Goal: Transaction & Acquisition: Book appointment/travel/reservation

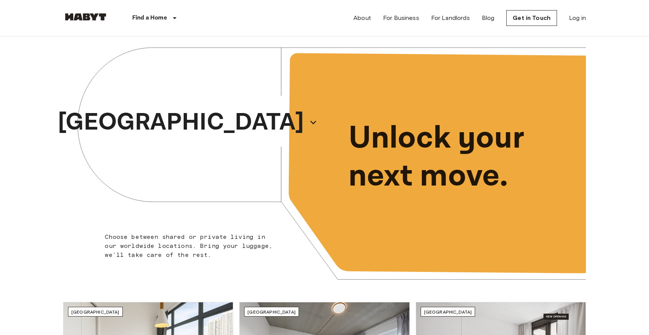
click at [245, 123] on div "[GEOGRAPHIC_DATA]" at bounding box center [193, 122] width 261 height 172
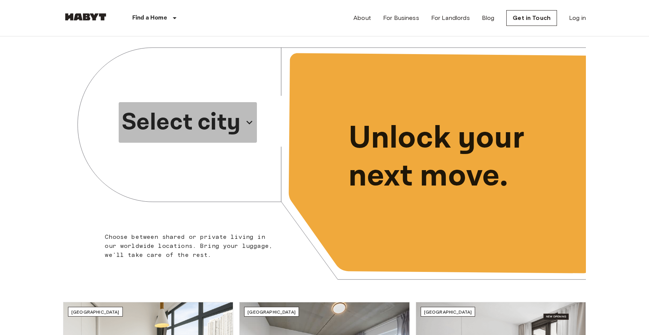
click at [214, 124] on p "Select city" at bounding box center [181, 122] width 119 height 36
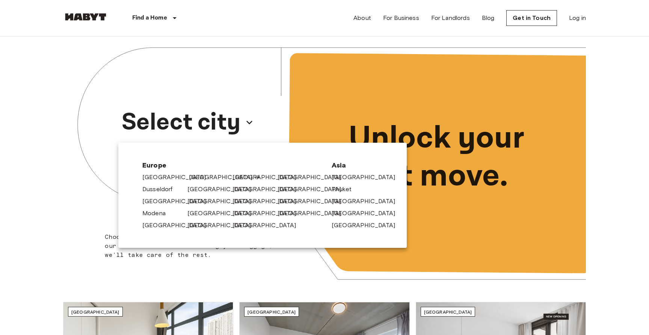
click at [199, 179] on link "[GEOGRAPHIC_DATA]" at bounding box center [224, 177] width 71 height 9
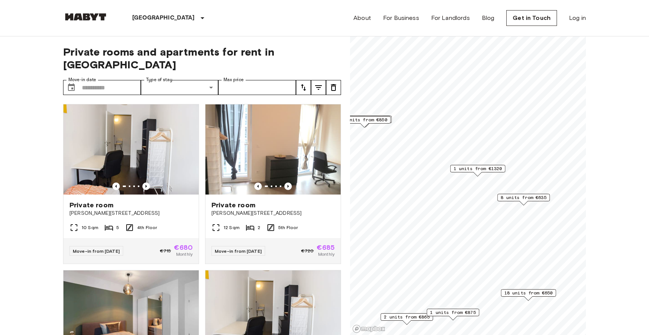
click at [528, 200] on span "8 units from €635" at bounding box center [523, 197] width 46 height 7
